Goal: Information Seeking & Learning: Check status

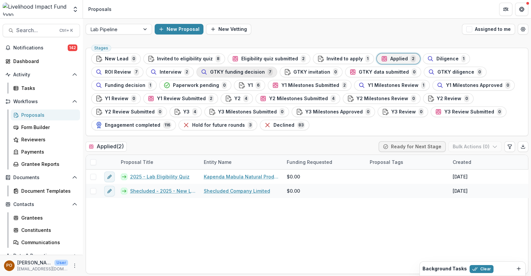
click at [210, 69] on span "GTKY funding decision" at bounding box center [237, 72] width 55 height 6
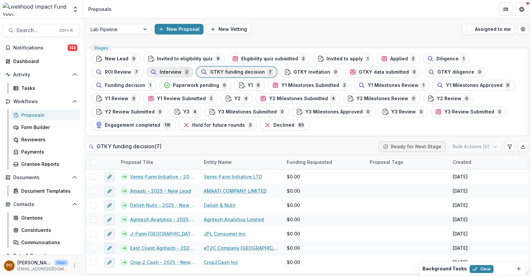
click at [160, 69] on span "Interview" at bounding box center [171, 72] width 22 height 6
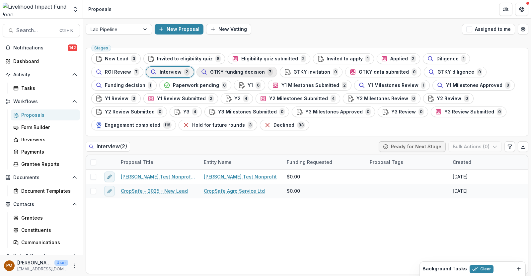
click at [197, 67] on button "GTKY funding decision 7" at bounding box center [237, 72] width 81 height 11
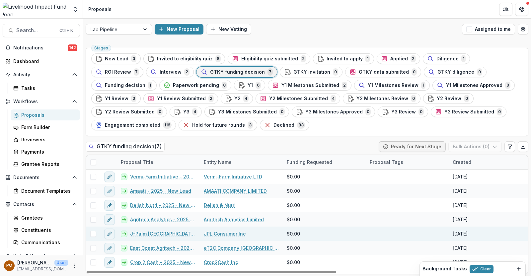
scroll to position [0, 0]
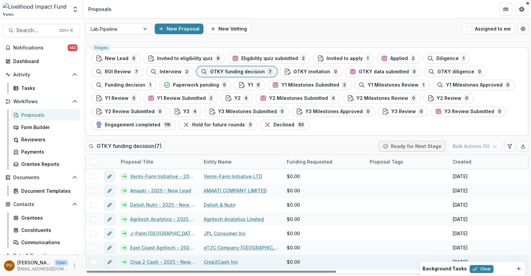
click at [150, 260] on link "Crop 2 Cash - 2025 - New Lead" at bounding box center [163, 262] width 66 height 7
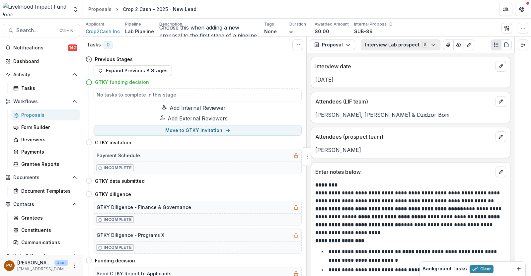
click at [431, 44] on icon "button" at bounding box center [433, 44] width 5 height 5
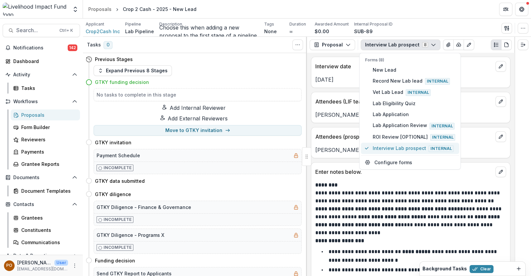
click at [383, 145] on span "Interview Lab prospect Internal" at bounding box center [414, 148] width 83 height 7
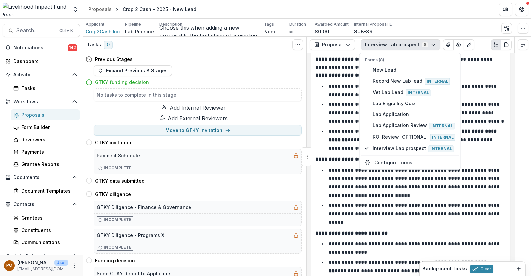
click at [355, 186] on p "**********" at bounding box center [415, 183] width 173 height 31
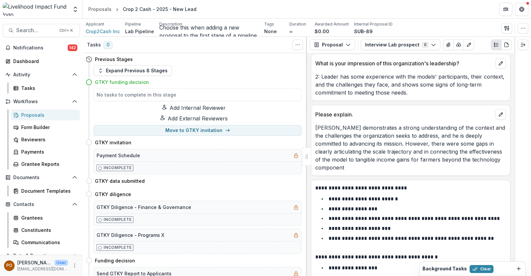
scroll to position [539, 0]
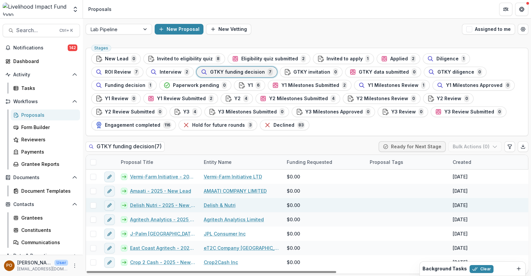
scroll to position [0, 0]
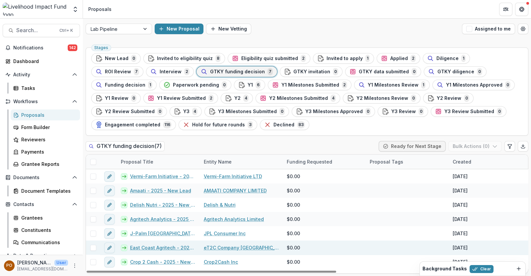
click at [168, 247] on link "East Coast Agritech - 2025 - New Lead" at bounding box center [163, 247] width 66 height 7
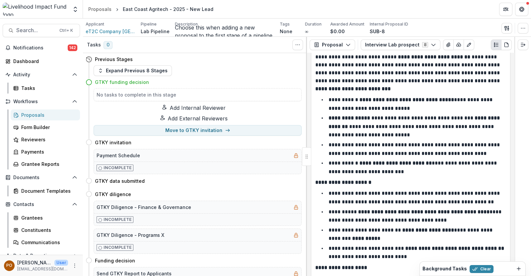
scroll to position [90, 0]
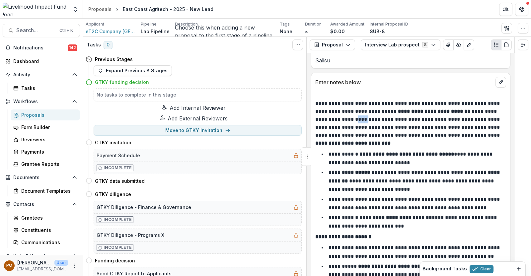
drag, startPoint x: 356, startPoint y: 119, endPoint x: 369, endPoint y: 121, distance: 13.0
click at [369, 121] on p "**********" at bounding box center [409, 116] width 189 height 48
click at [375, 129] on p "**********" at bounding box center [409, 116] width 189 height 48
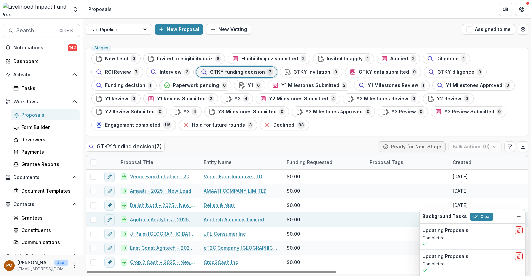
scroll to position [0, 0]
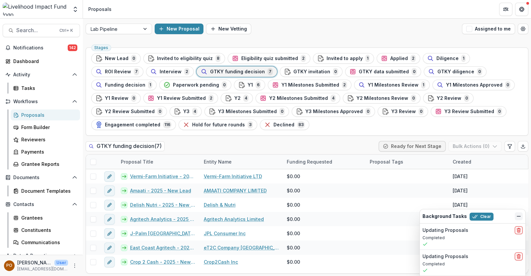
click at [520, 217] on line "Dismiss" at bounding box center [518, 217] width 3 height 0
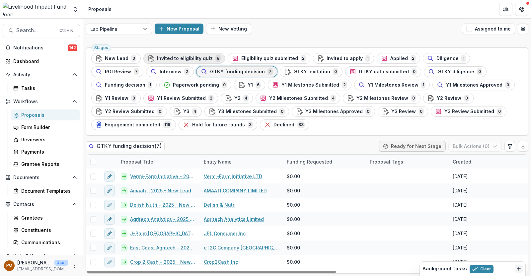
click at [176, 56] on span "Invited to eligibility quiz" at bounding box center [185, 59] width 56 height 6
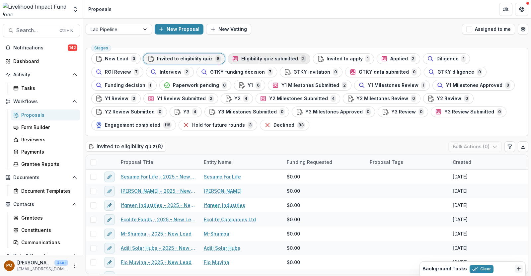
click at [268, 58] on span "Eligibility quiz submitted" at bounding box center [269, 59] width 57 height 6
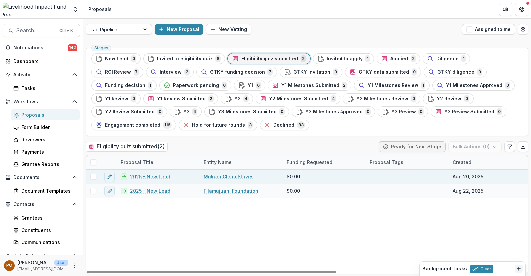
click at [227, 175] on link "Mukuru Clean Stoves" at bounding box center [229, 176] width 50 height 7
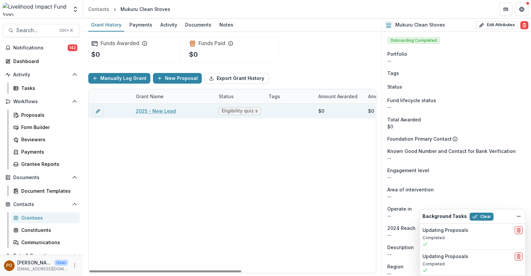
click at [167, 110] on link "2025 - New Lead" at bounding box center [156, 111] width 40 height 7
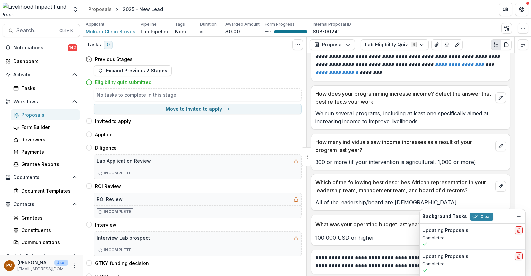
scroll to position [68, 0]
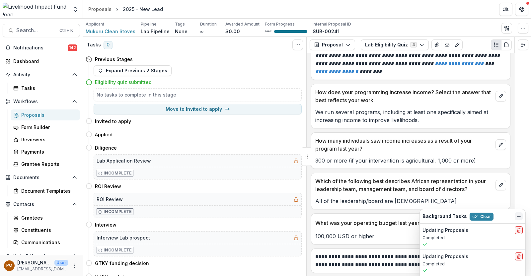
click at [517, 216] on icon "Dismiss" at bounding box center [518, 216] width 5 height 5
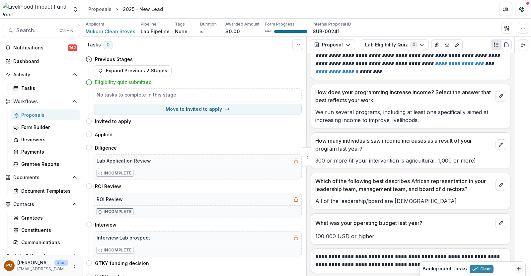
scroll to position [0, 0]
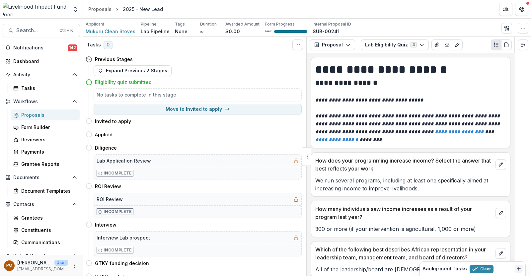
click at [36, 113] on div "Proposals" at bounding box center [47, 115] width 53 height 7
click at [32, 31] on span "Search..." at bounding box center [35, 30] width 39 height 6
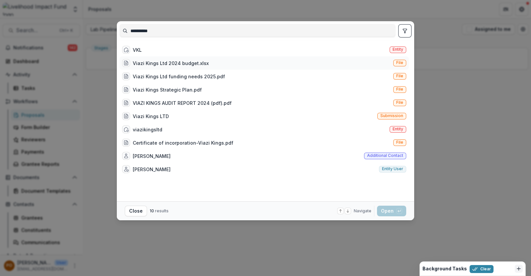
click at [196, 50] on div "VKL Entity" at bounding box center [265, 49] width 290 height 13
click at [193, 60] on div "Viazi Kings Ltd 2024 budget.xlsx" at bounding box center [171, 63] width 76 height 7
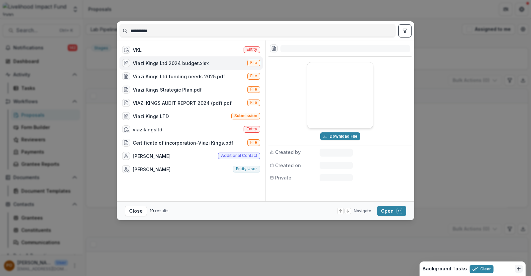
click at [193, 60] on div "Viazi Kings Ltd 2024 budget.xlsx" at bounding box center [171, 63] width 76 height 7
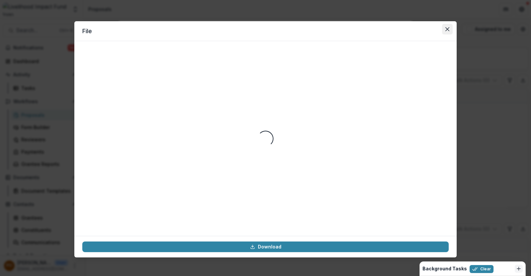
click at [450, 29] on button "Close" at bounding box center [447, 29] width 11 height 11
click at [448, 29] on icon "Close" at bounding box center [448, 29] width 4 height 4
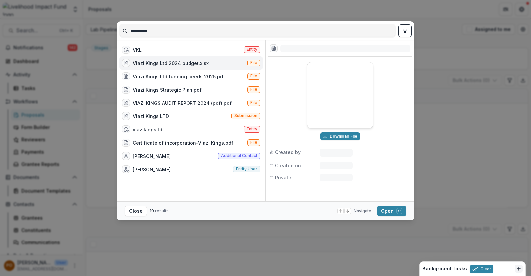
click at [448, 29] on icon "Close" at bounding box center [448, 29] width 4 height 4
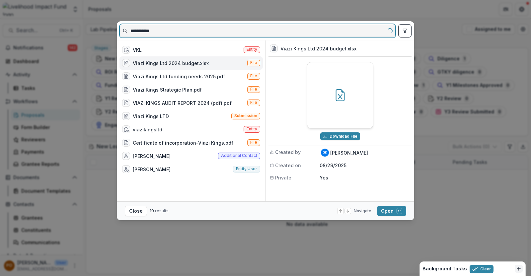
type input "**********"
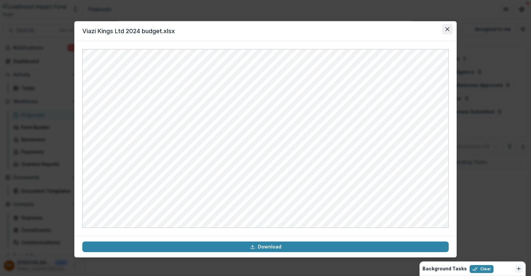
click at [450, 26] on button "Close" at bounding box center [447, 29] width 11 height 11
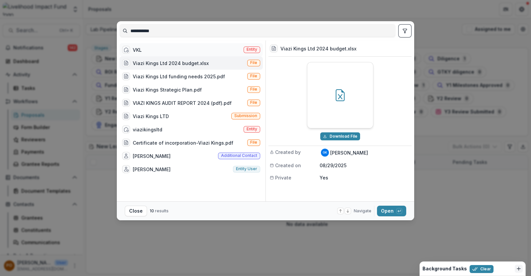
click at [156, 49] on div "VKL Entity" at bounding box center [191, 49] width 143 height 13
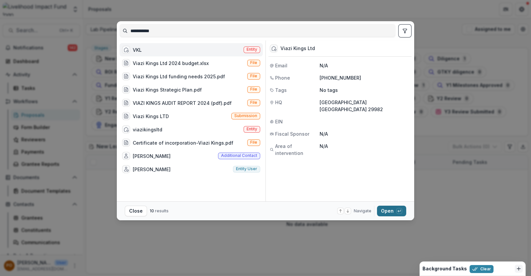
click at [385, 210] on button "Open with enter key" at bounding box center [391, 211] width 29 height 11
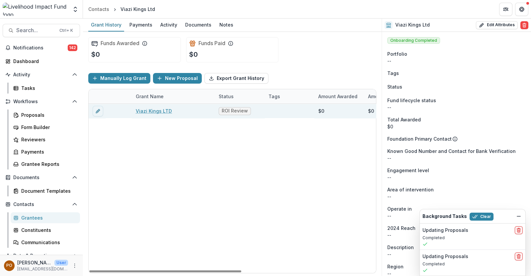
click at [141, 109] on link "Viazi Kings LTD" at bounding box center [154, 111] width 36 height 7
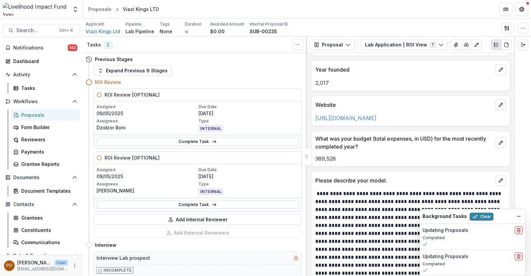
scroll to position [166, 0]
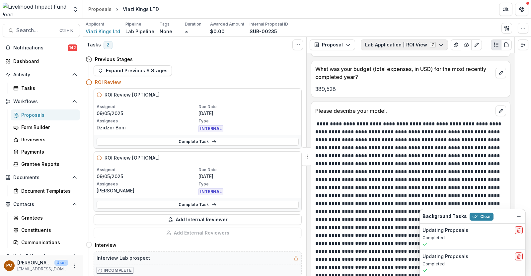
click at [439, 45] on icon "button" at bounding box center [441, 44] width 5 height 5
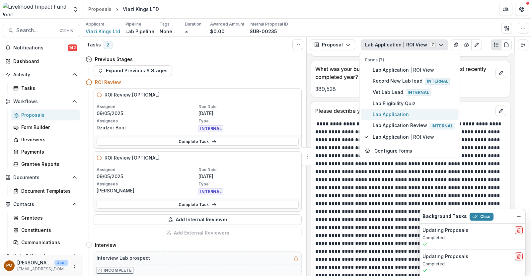
click at [390, 112] on span "Lab Application" at bounding box center [414, 114] width 82 height 7
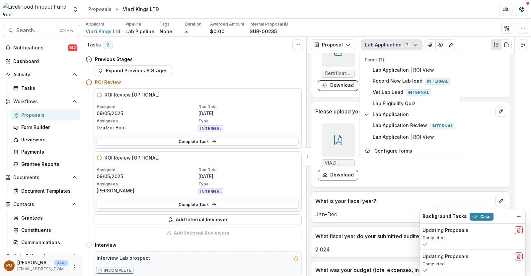
scroll to position [797, 0]
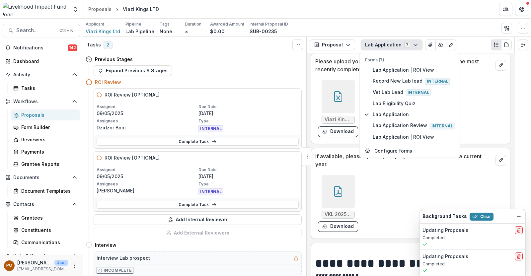
click at [527, 116] on div at bounding box center [523, 156] width 17 height 239
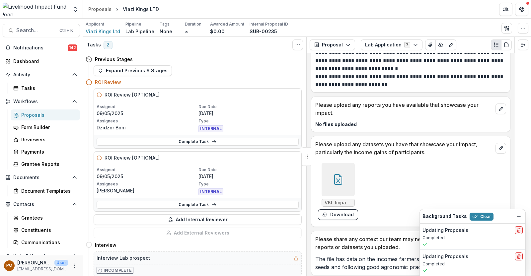
scroll to position [2333, 0]
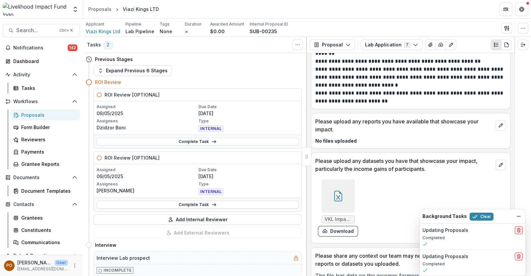
click at [338, 180] on div at bounding box center [338, 196] width 33 height 33
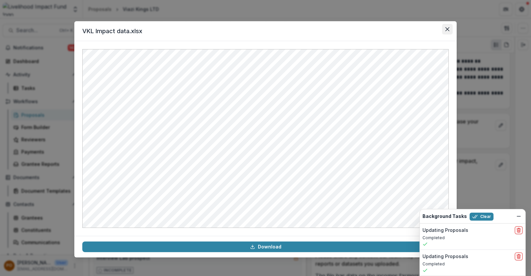
click at [449, 32] on button "Close" at bounding box center [447, 29] width 11 height 11
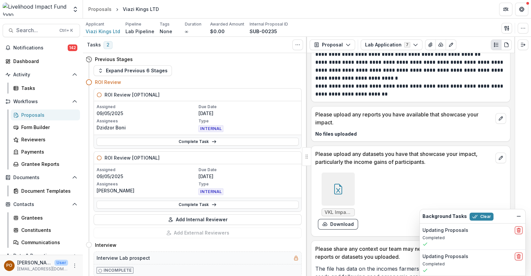
scroll to position [2344, 0]
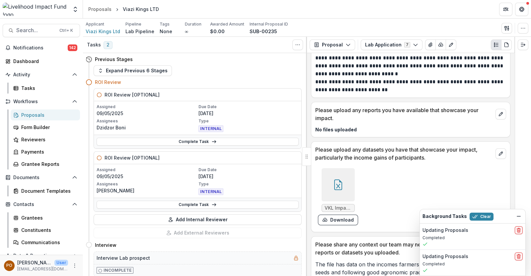
click at [335, 180] on icon at bounding box center [338, 185] width 11 height 11
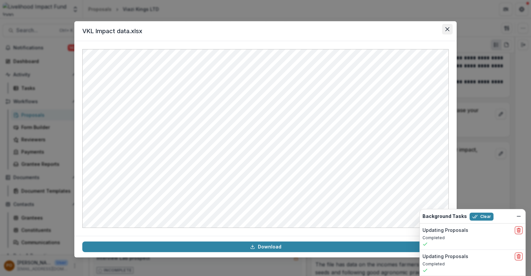
click at [448, 31] on icon "Close" at bounding box center [448, 29] width 4 height 4
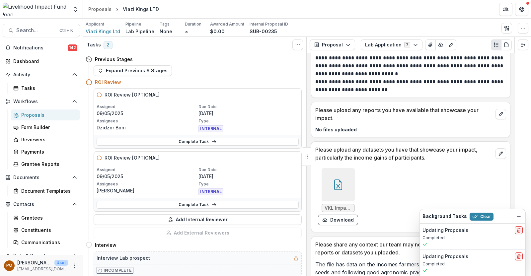
click at [31, 115] on div "Proposals" at bounding box center [47, 115] width 53 height 7
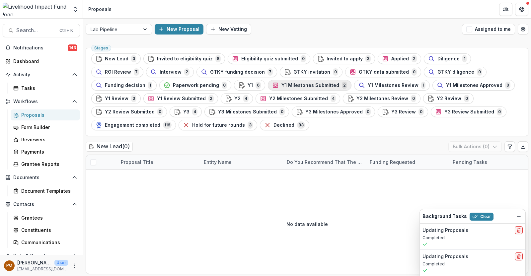
click at [282, 83] on span "Y1 Milestones Submitted" at bounding box center [311, 86] width 58 height 6
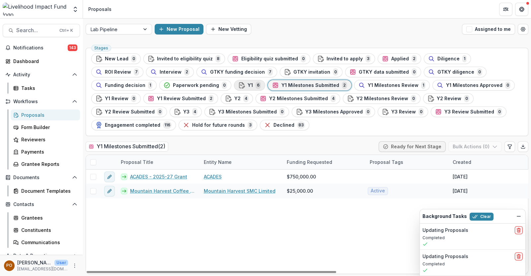
click at [248, 84] on span "Y1" at bounding box center [250, 86] width 5 height 6
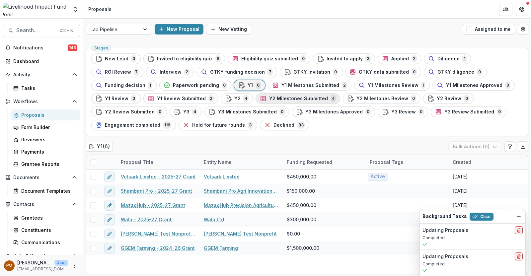
click at [269, 98] on span "Y2 Milestones Submitted" at bounding box center [298, 99] width 59 height 6
